Goal: Task Accomplishment & Management: Manage account settings

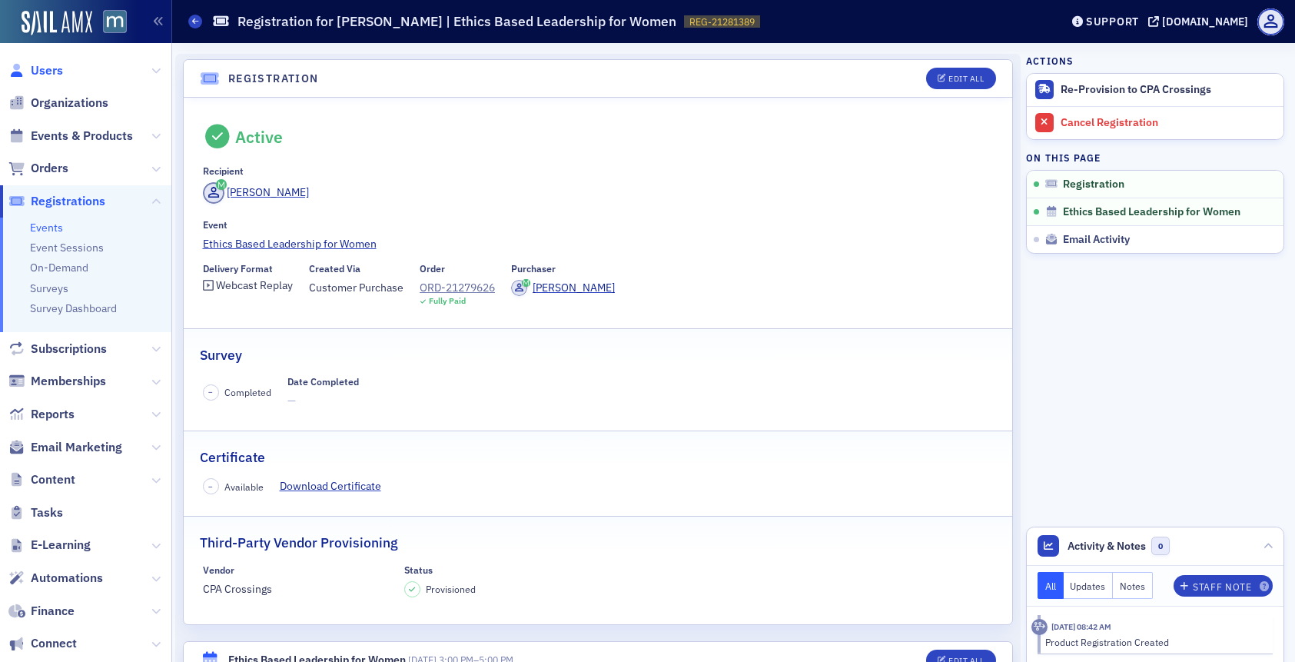
click at [57, 71] on span "Users" at bounding box center [47, 70] width 32 height 17
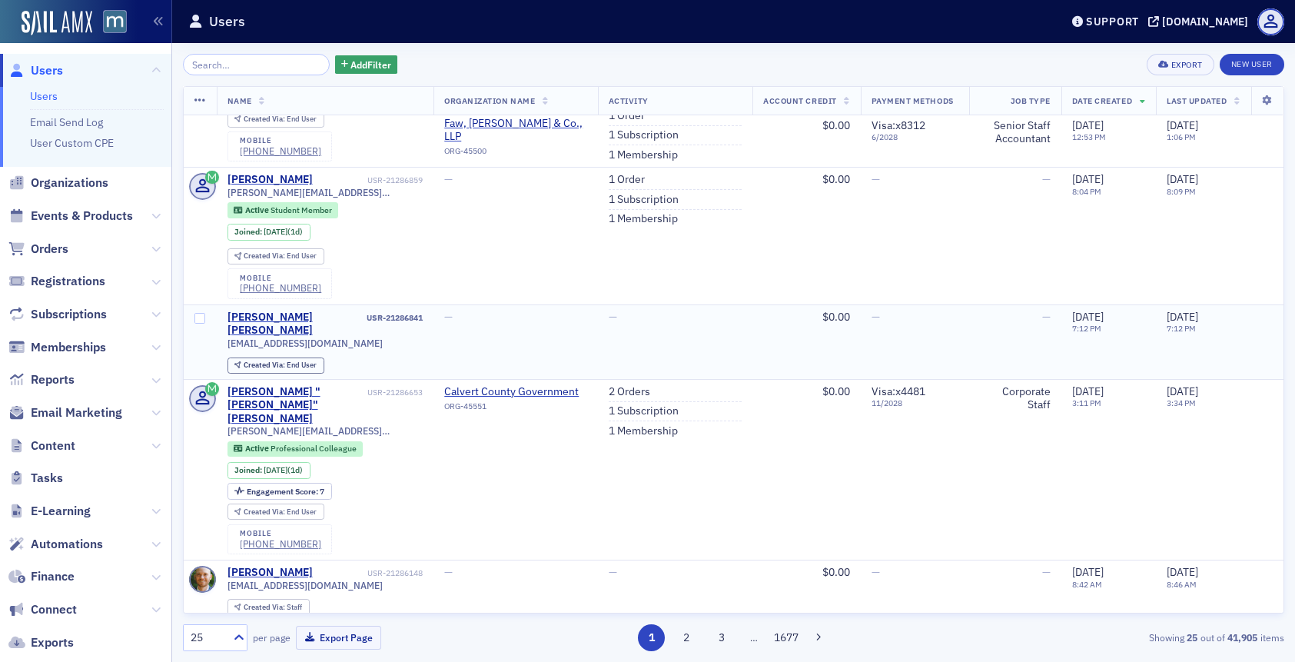
scroll to position [228, 0]
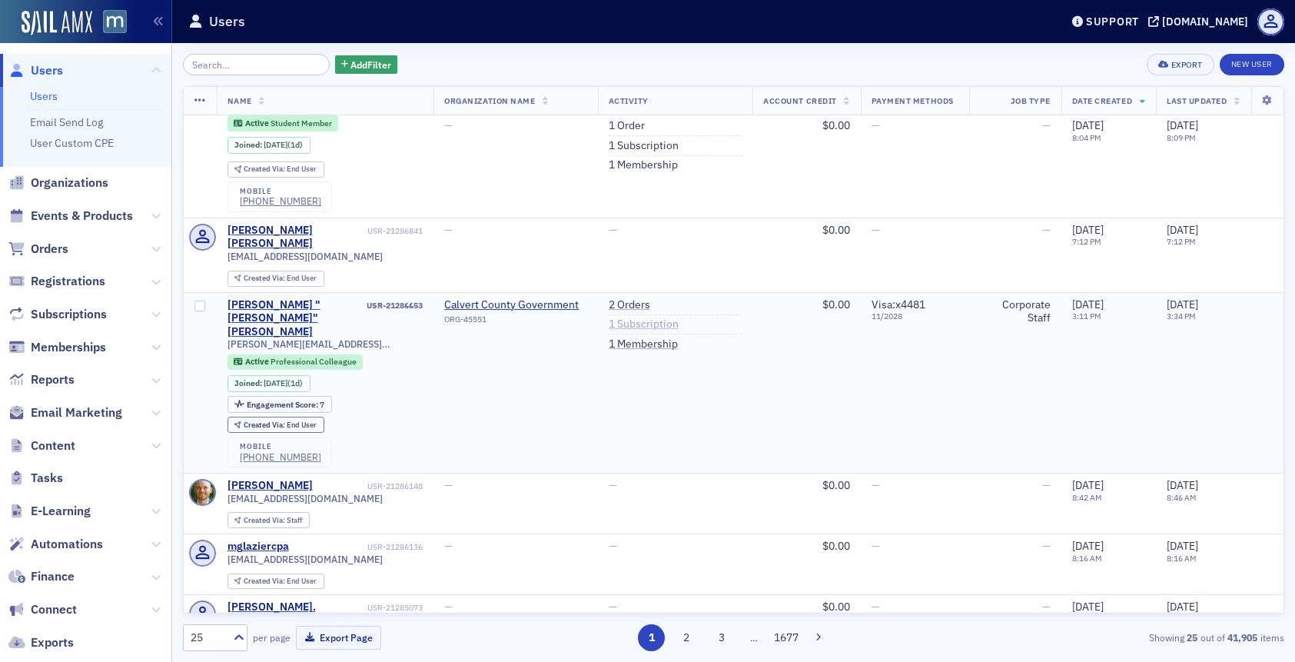
click at [619, 331] on link "1 Subscription" at bounding box center [644, 324] width 70 height 14
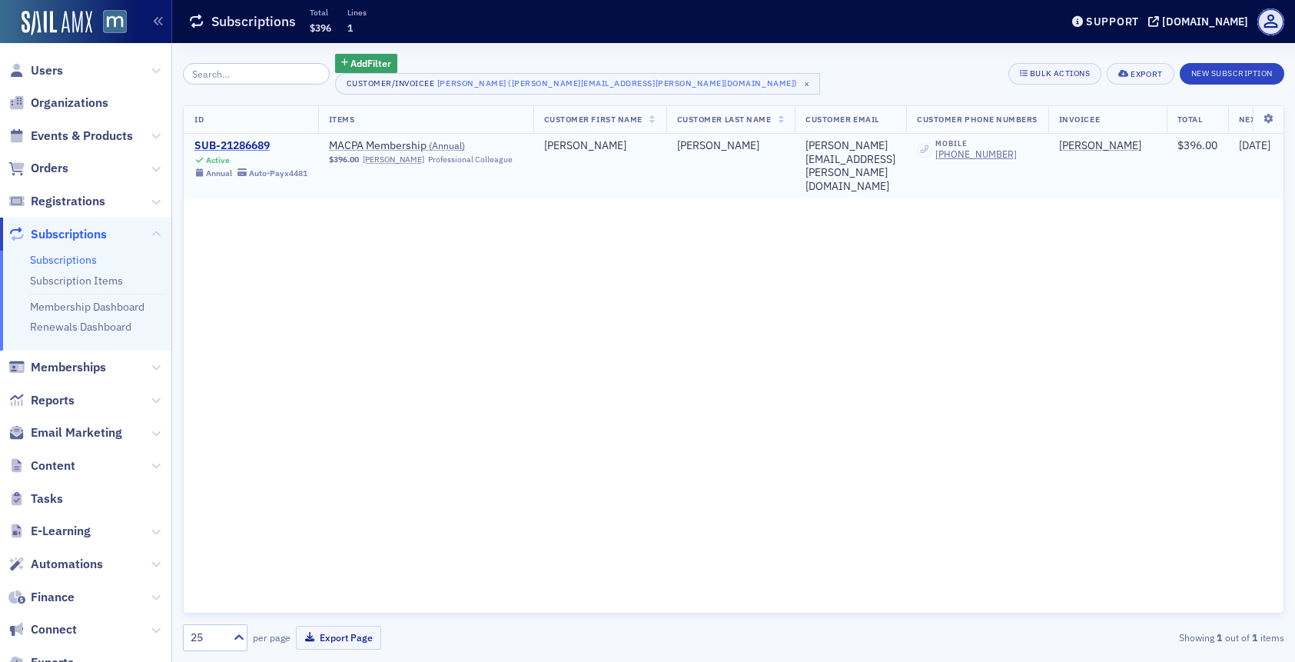
click at [240, 147] on div "SUB-21286689" at bounding box center [250, 146] width 113 height 14
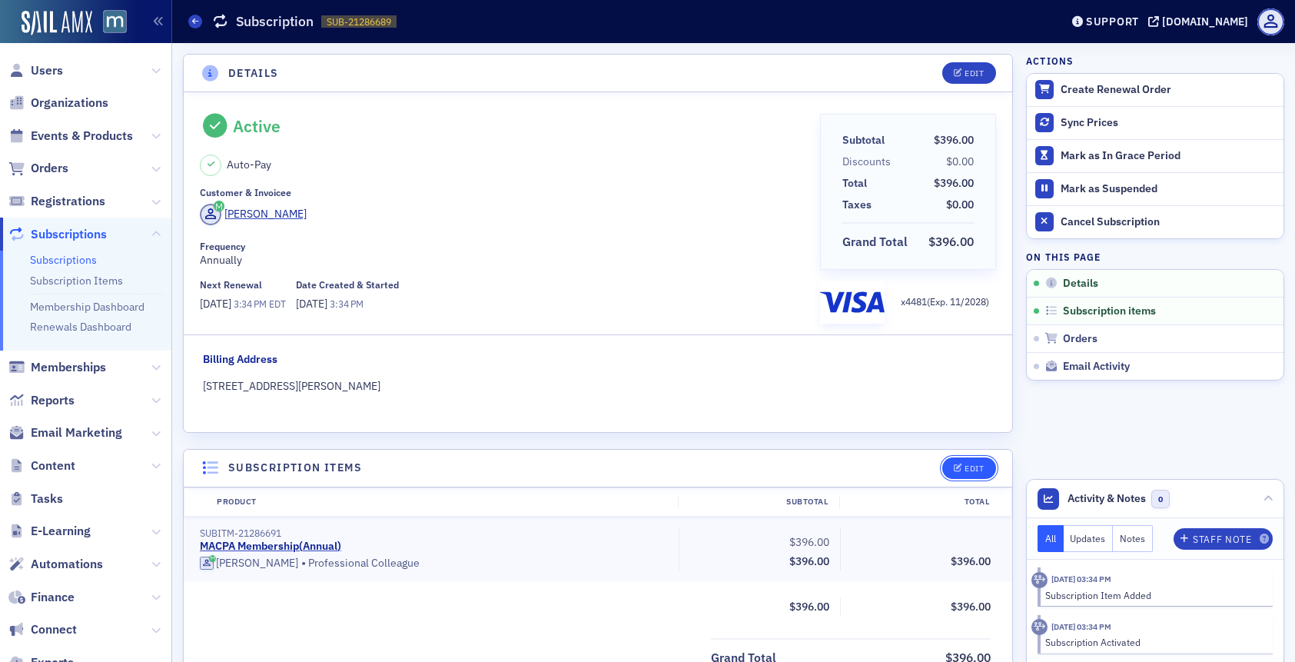
click at [960, 470] on icon "button" at bounding box center [958, 468] width 9 height 8
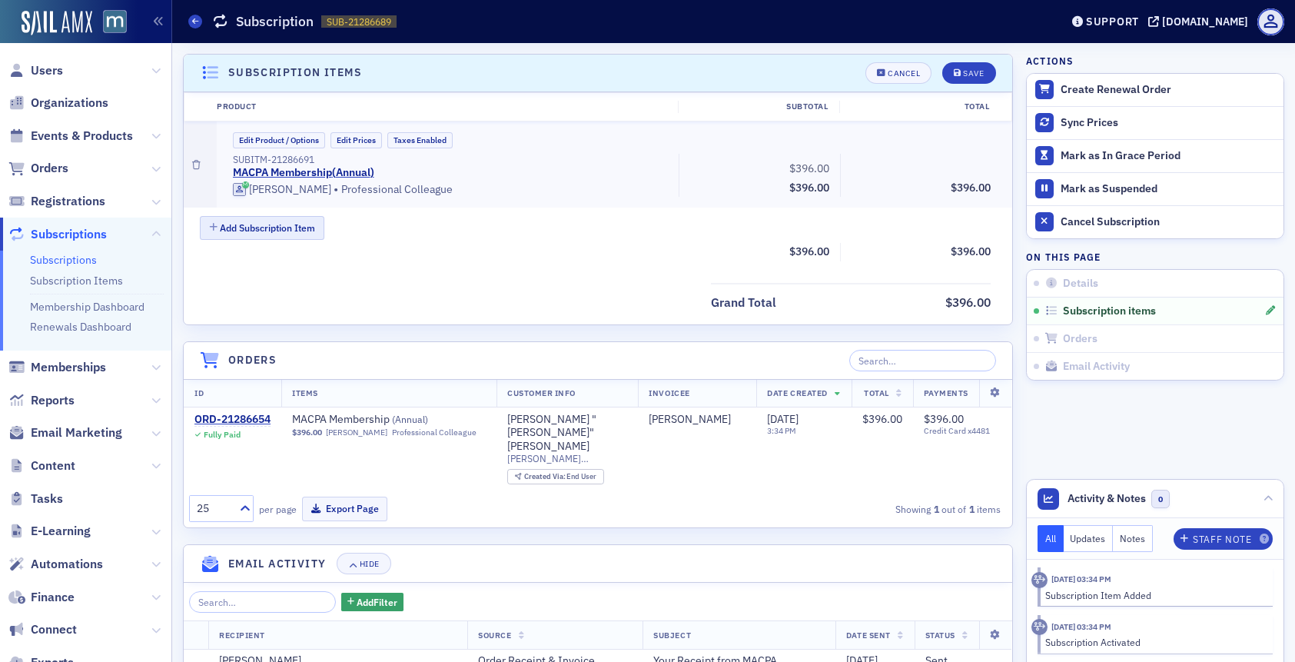
scroll to position [397, 0]
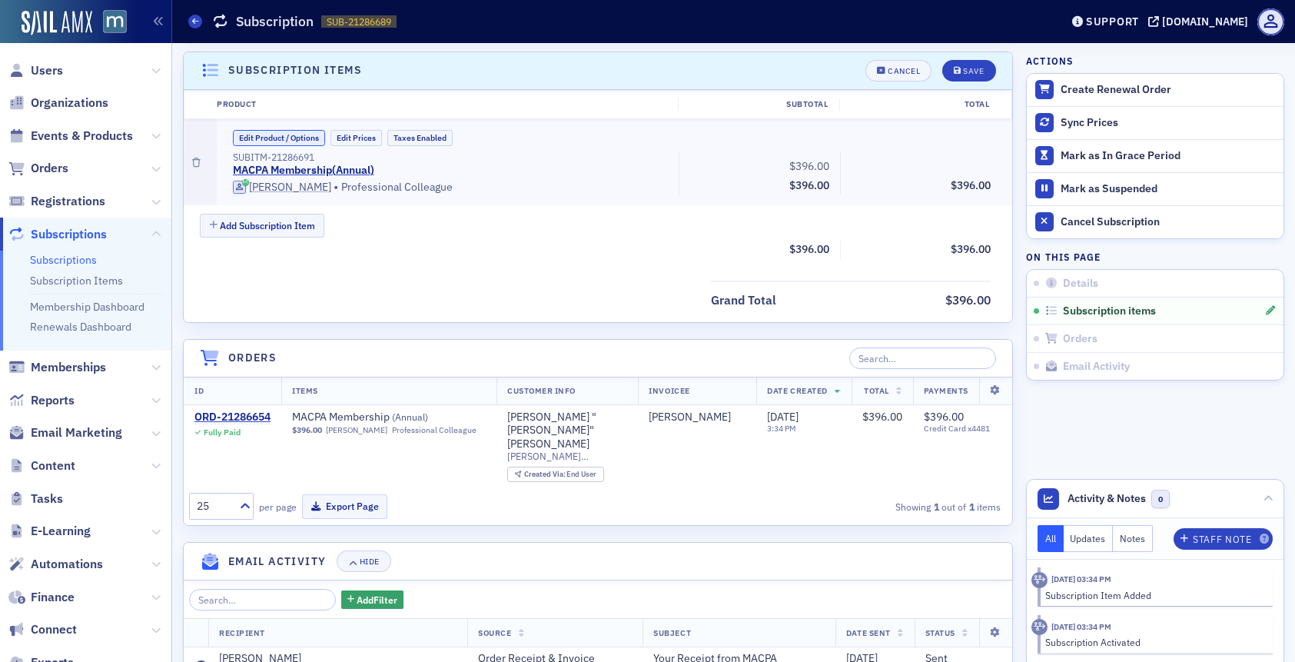
click at [281, 132] on button "Edit Product / Options" at bounding box center [279, 138] width 92 height 16
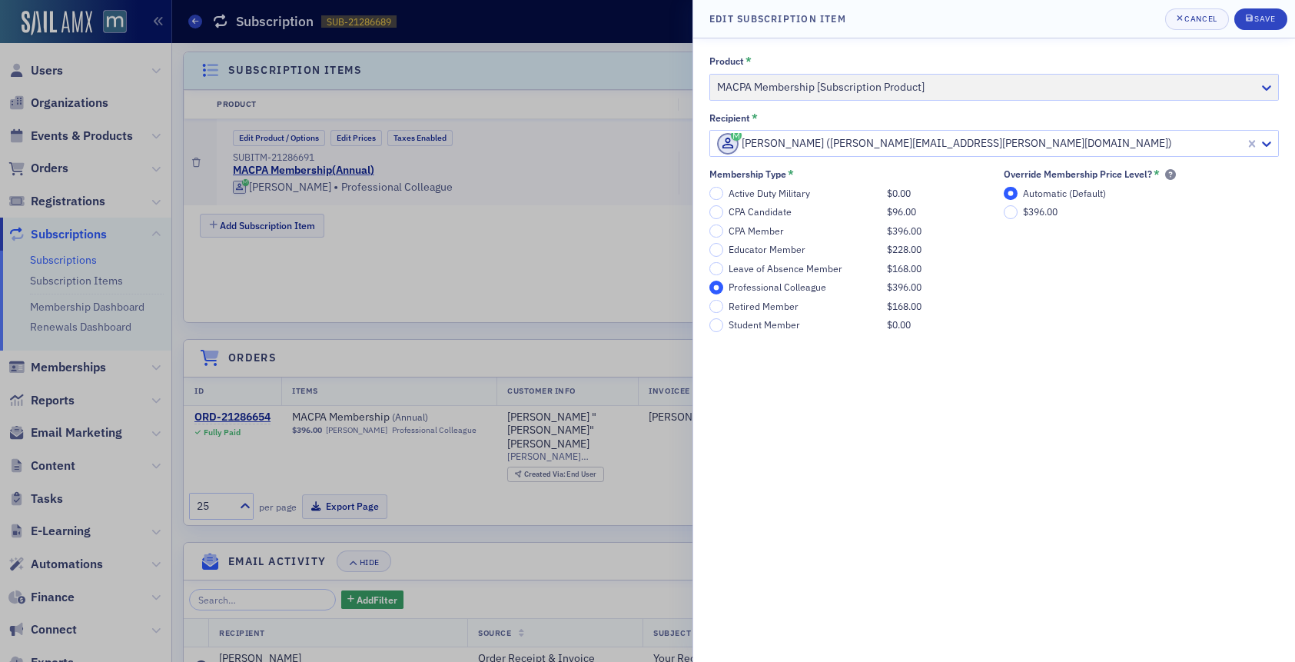
click at [466, 282] on div at bounding box center [647, 331] width 1295 height 662
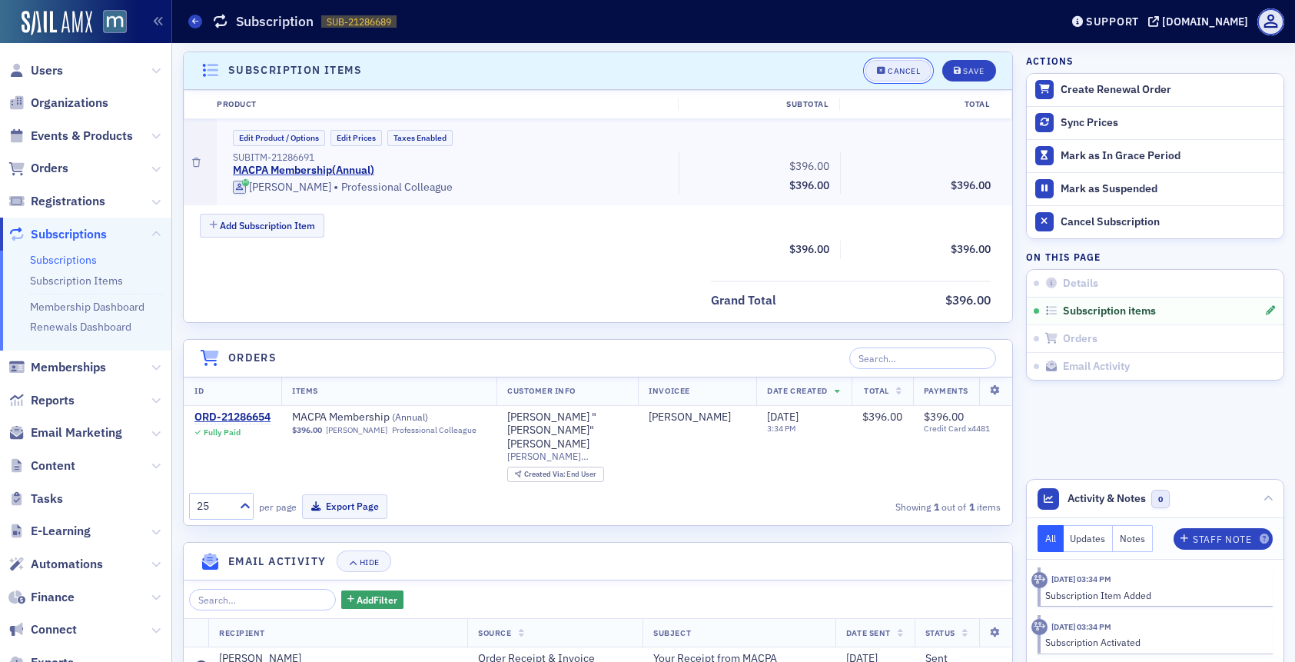
click at [893, 80] on button "Cancel" at bounding box center [898, 71] width 66 height 22
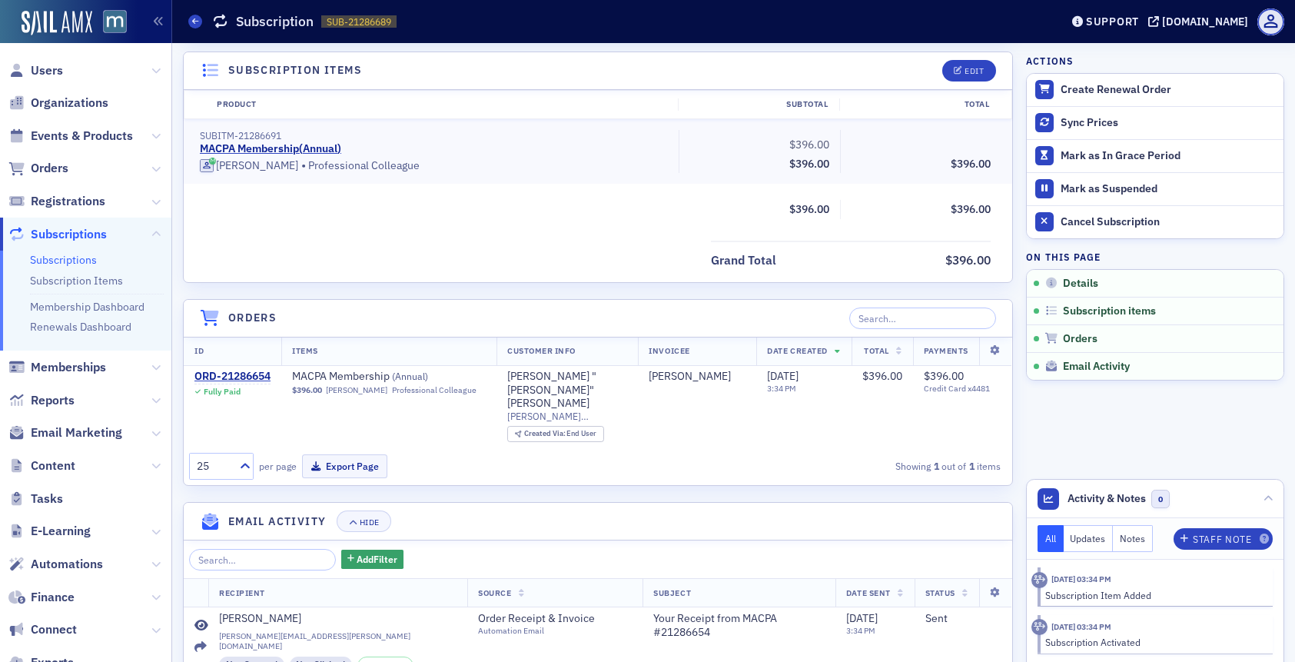
scroll to position [357, 0]
